Goal: Task Accomplishment & Management: Use online tool/utility

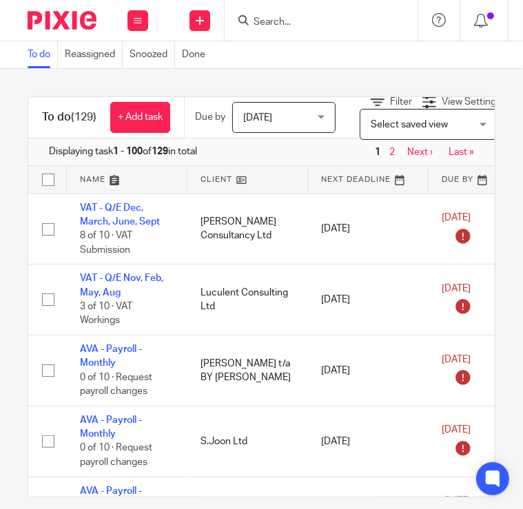
drag, startPoint x: 326, startPoint y: 32, endPoint x: 317, endPoint y: 23, distance: 12.7
click at [326, 32] on div at bounding box center [321, 20] width 193 height 41
click at [317, 22] on input "Search" at bounding box center [314, 23] width 124 height 12
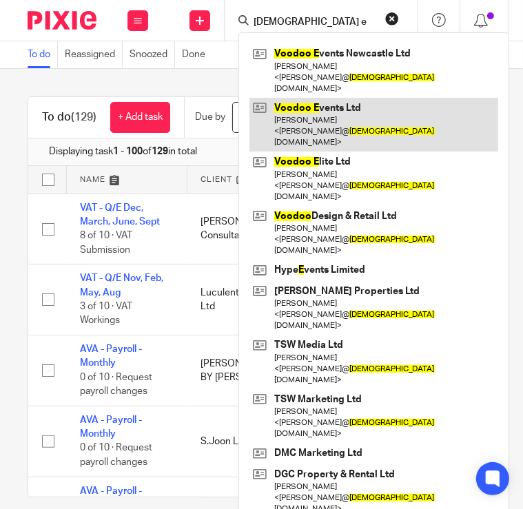
type input "voodoo e"
click at [320, 98] on link at bounding box center [374, 125] width 249 height 54
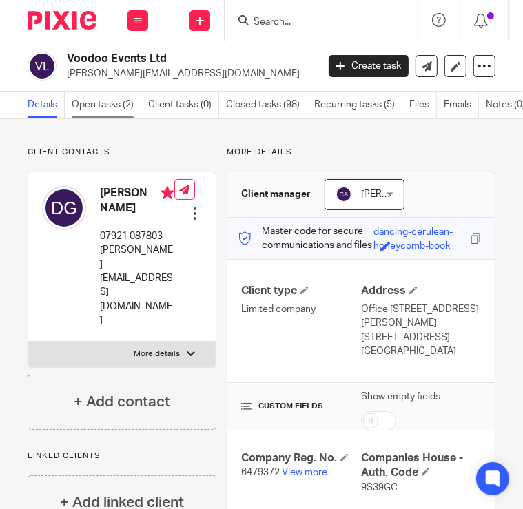
click at [95, 103] on link "Open tasks (2)" at bounding box center [107, 105] width 70 height 27
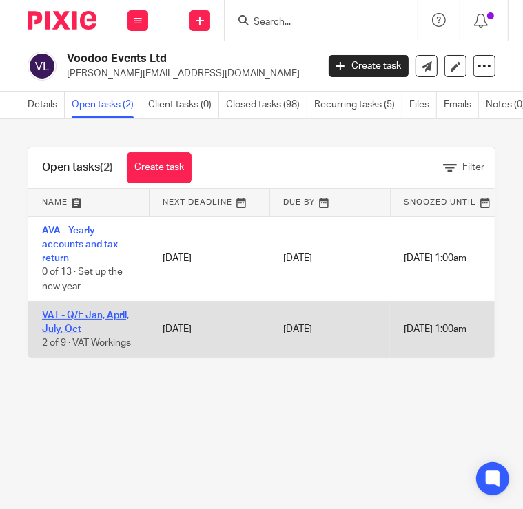
click at [98, 316] on link "VAT - Q/E Jan, April, July, Oct" at bounding box center [85, 322] width 87 height 23
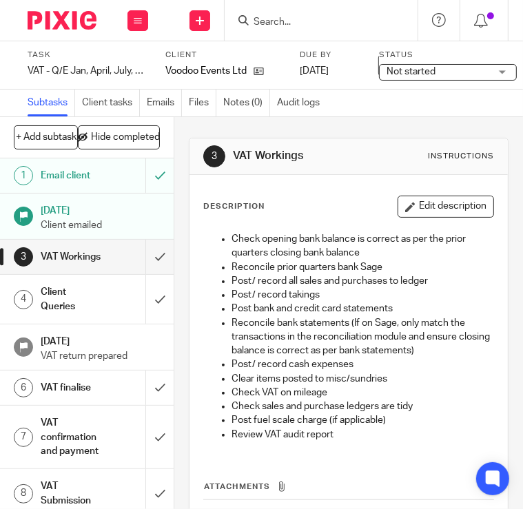
scroll to position [119, 0]
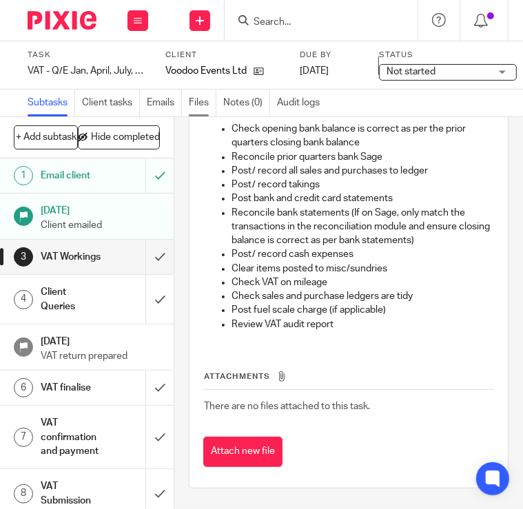
click at [199, 99] on link "Files" at bounding box center [203, 103] width 28 height 27
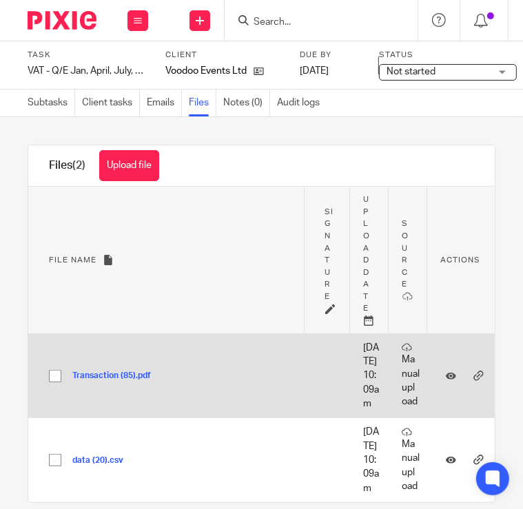
scroll to position [87, 0]
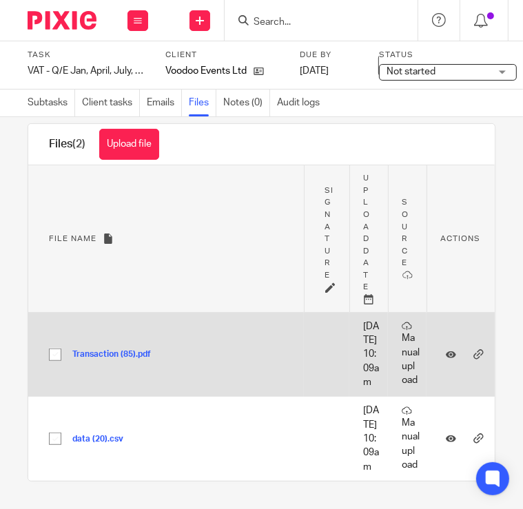
click at [63, 342] on input "checkbox" at bounding box center [55, 355] width 26 height 26
checkbox input "true"
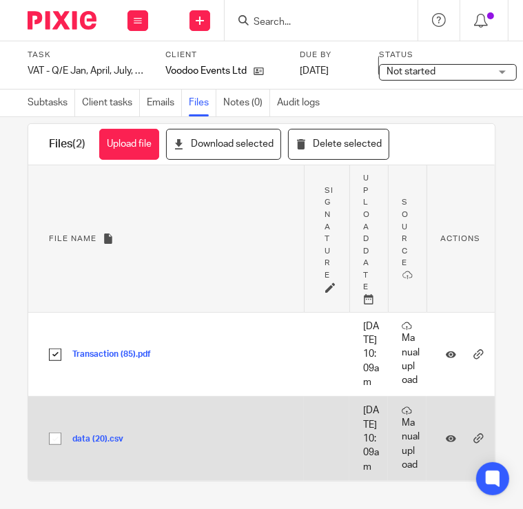
click at [56, 426] on input "checkbox" at bounding box center [55, 439] width 26 height 26
checkbox input "true"
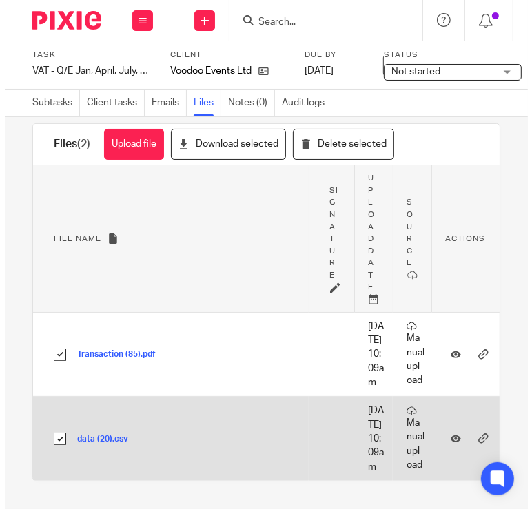
scroll to position [0, 0]
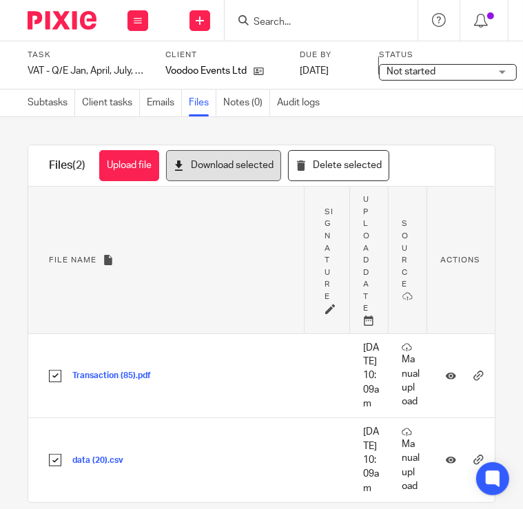
click at [219, 170] on button "Download selected" at bounding box center [223, 165] width 115 height 31
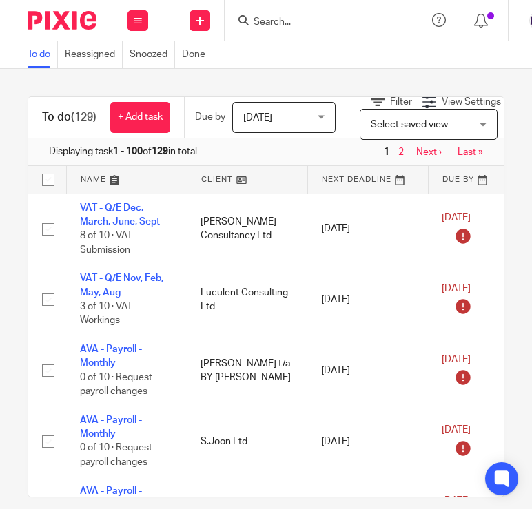
click at [265, 19] on input "Search" at bounding box center [314, 23] width 124 height 12
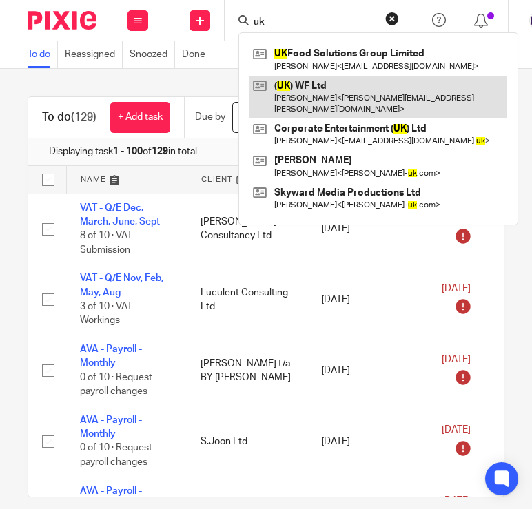
type input "uk"
click at [310, 100] on link at bounding box center [379, 97] width 258 height 43
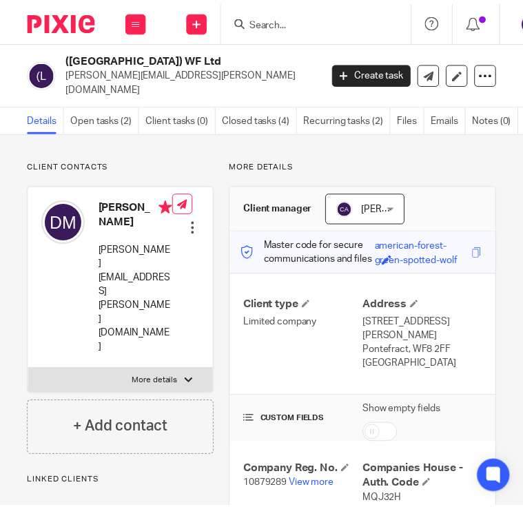
scroll to position [138, 0]
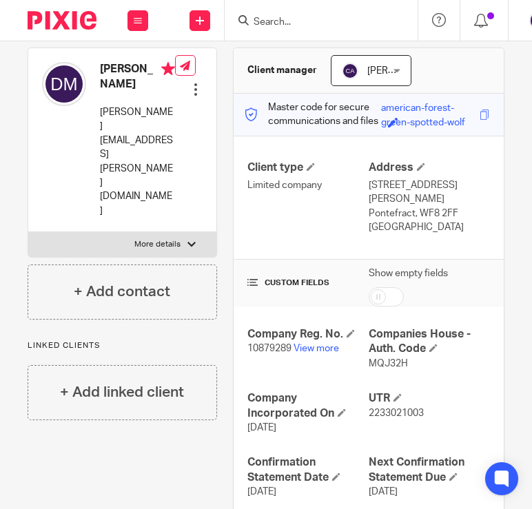
click at [315, 342] on p "10879289 View more" at bounding box center [307, 349] width 121 height 14
click at [315, 344] on link "View more" at bounding box center [316, 349] width 45 height 10
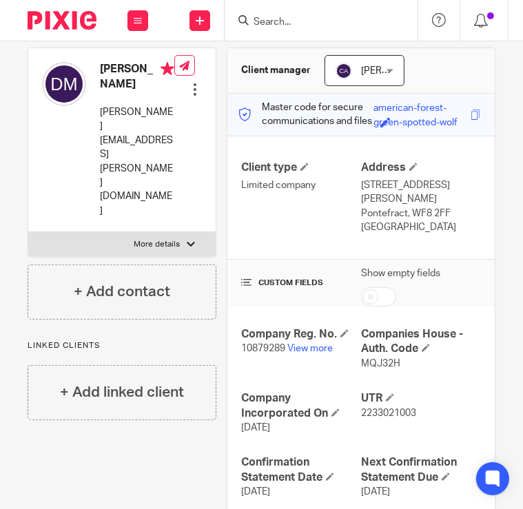
scroll to position [0, 0]
